Goal: Communication & Community: Answer question/provide support

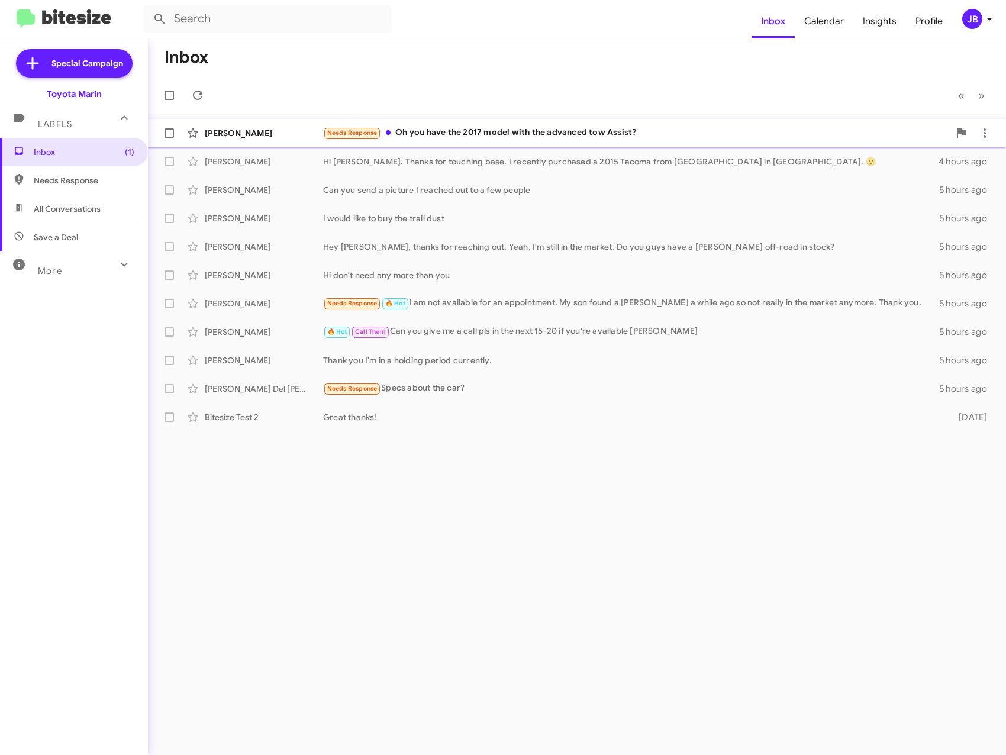
click at [230, 134] on div "[PERSON_NAME]" at bounding box center [264, 133] width 118 height 12
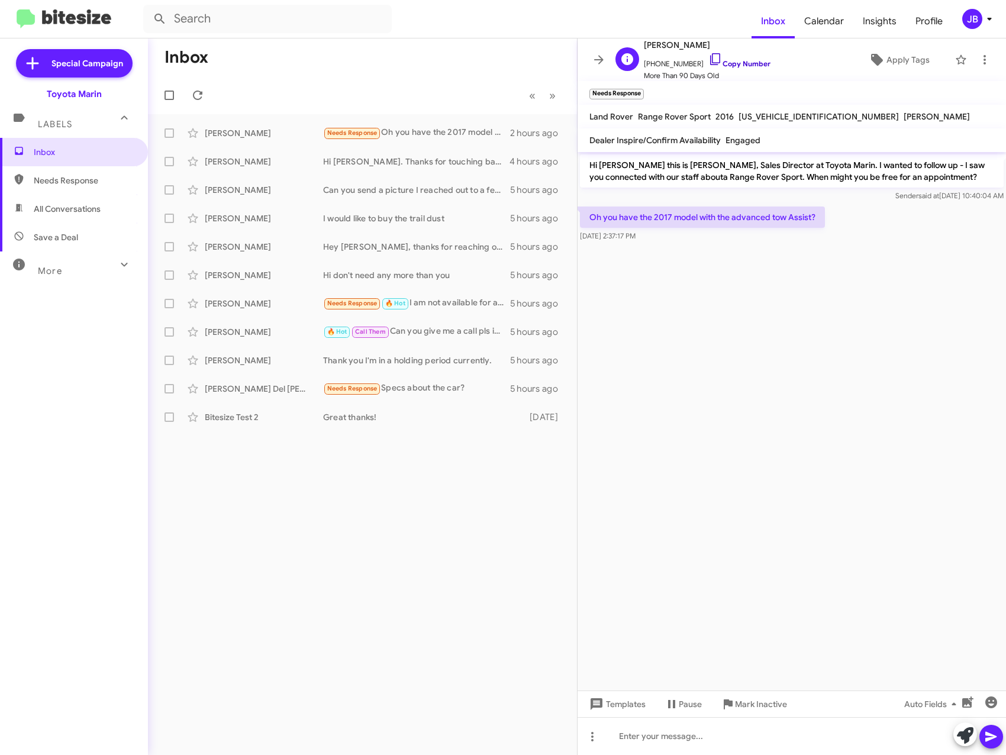
click at [709, 60] on icon at bounding box center [716, 59] width 14 height 14
click at [594, 56] on icon at bounding box center [599, 60] width 14 height 14
